Goal: Feedback & Contribution: Contribute content

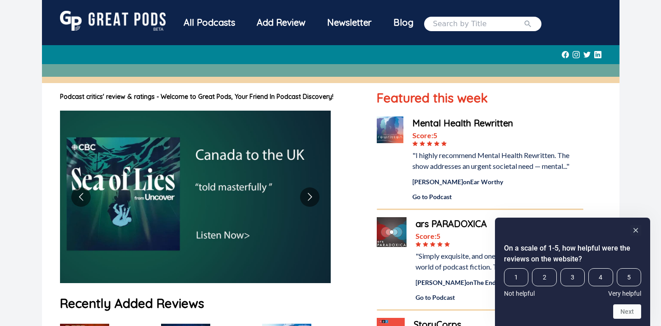
click at [282, 26] on div "Add Review" at bounding box center [281, 22] width 70 height 23
